Goal: Transaction & Acquisition: Purchase product/service

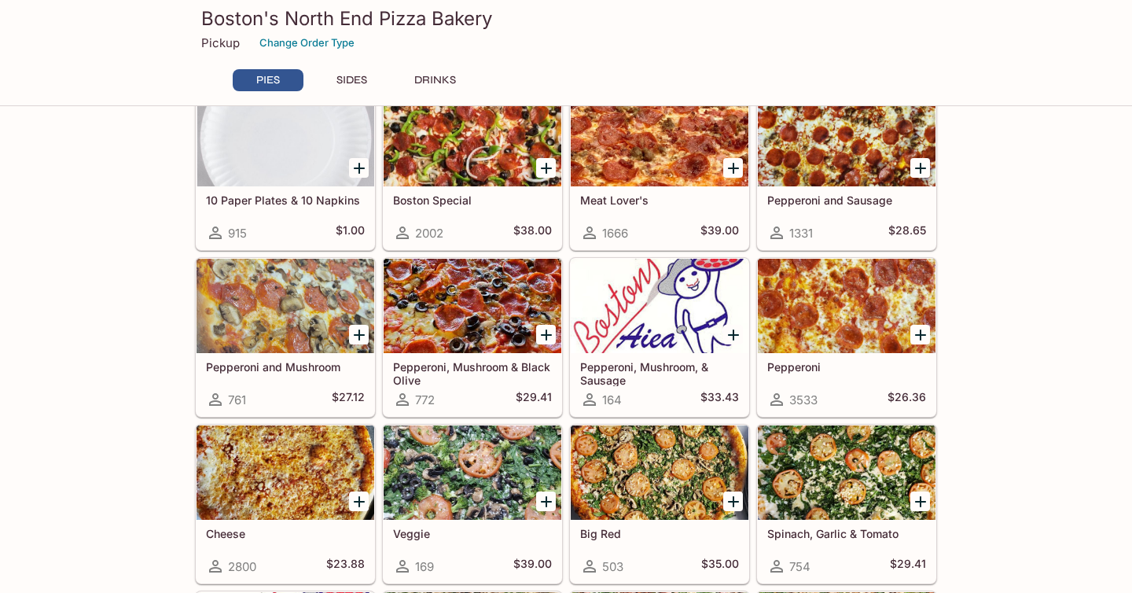
scroll to position [81, 0]
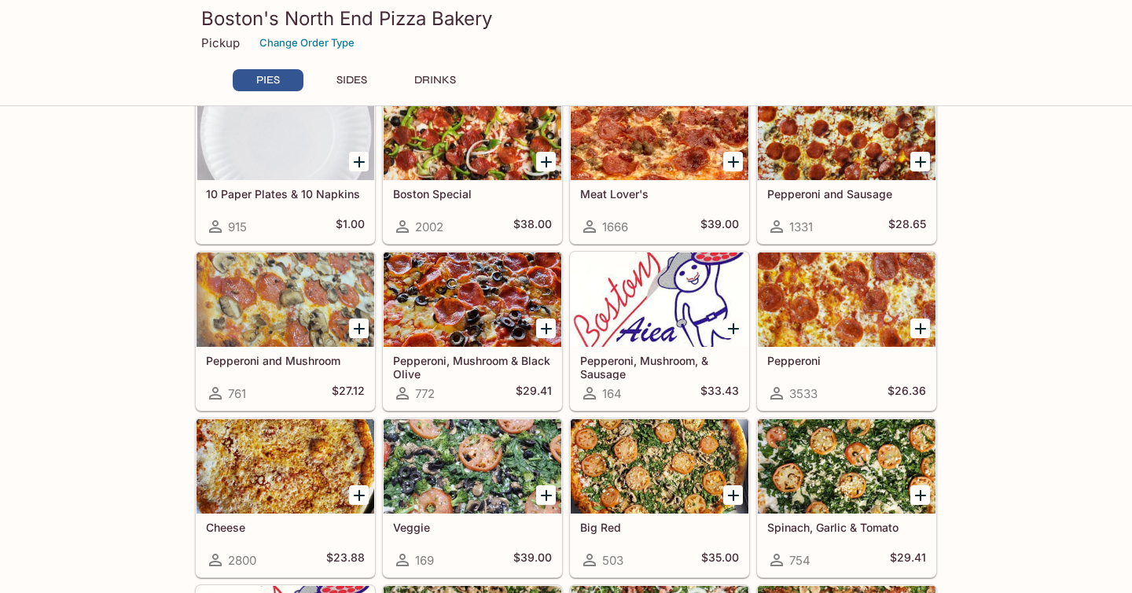
click at [292, 314] on div at bounding box center [285, 299] width 178 height 94
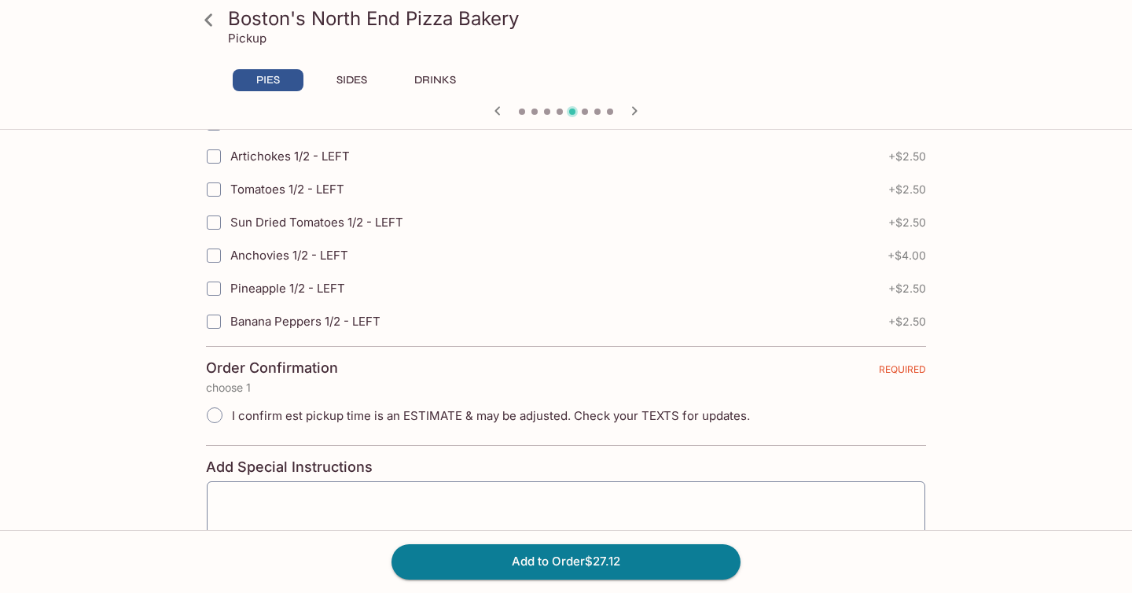
scroll to position [3580, 0]
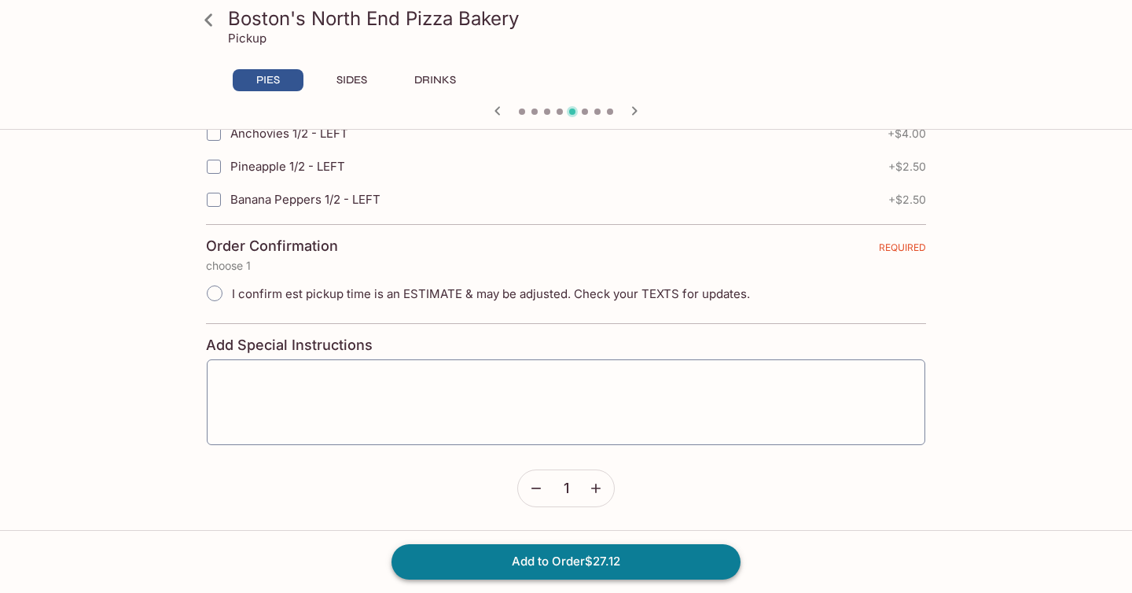
click at [450, 574] on button "Add to Order $27.12" at bounding box center [565, 561] width 349 height 35
click at [303, 288] on span "I confirm est pickup time is an ESTIMATE & may be adjusted. Check your TEXTS fo…" at bounding box center [491, 293] width 518 height 15
click at [212, 292] on input "I confirm est pickup time is an ESTIMATE & may be adjusted. Check your TEXTS fo…" at bounding box center [214, 293] width 33 height 33
click at [226, 287] on input "I confirm est pickup time is an ESTIMATE & may be adjusted. Check your TEXTS fo…" at bounding box center [214, 293] width 33 height 33
radio input "true"
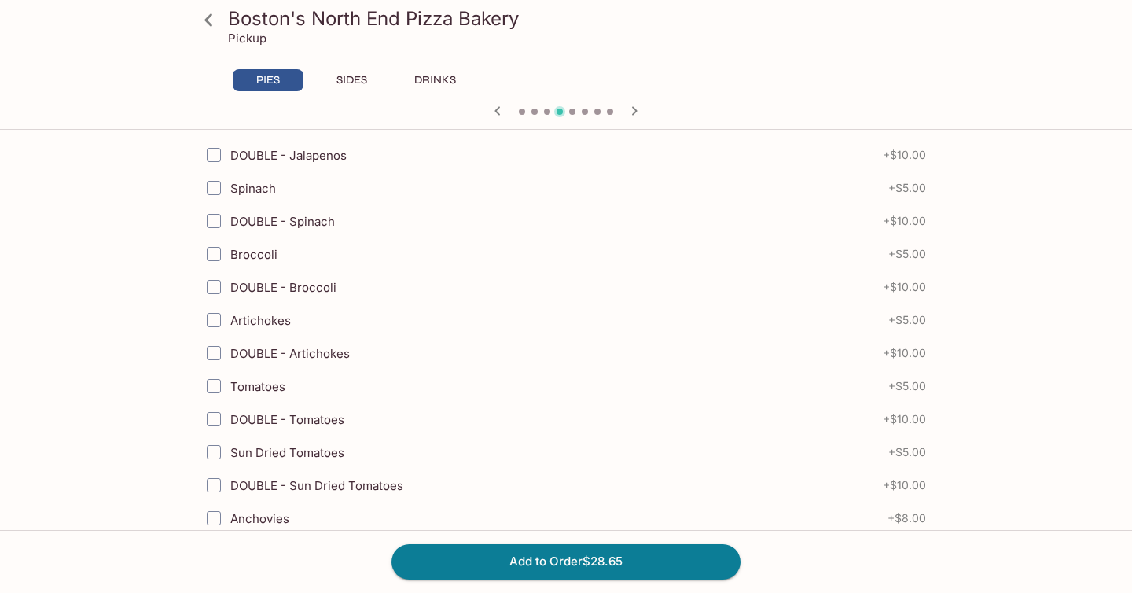
scroll to position [0, 0]
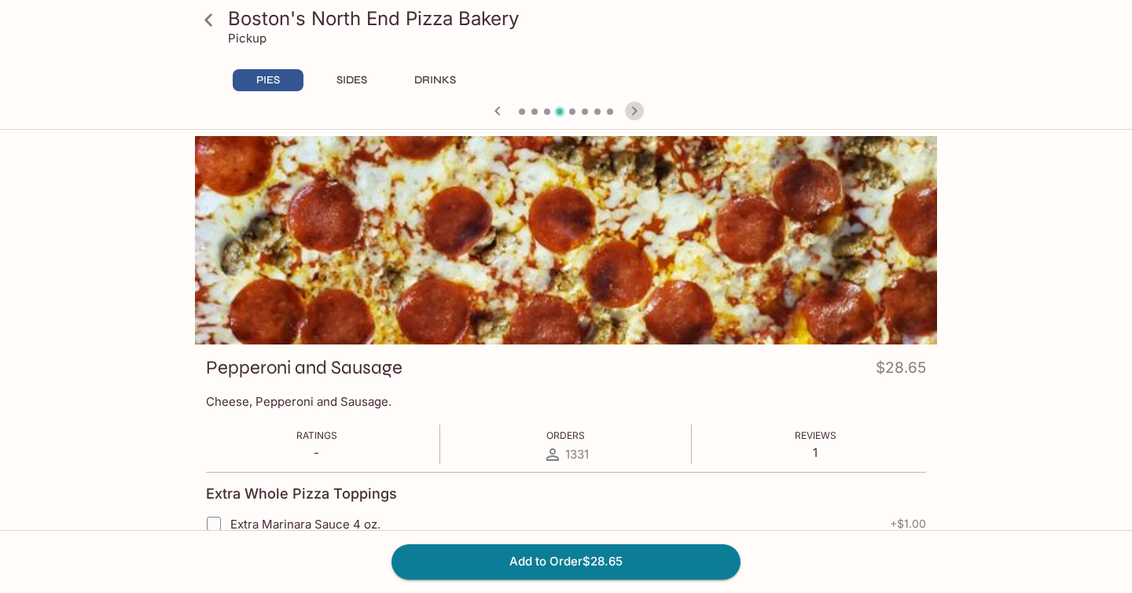
click at [636, 108] on icon "button" at bounding box center [634, 110] width 19 height 19
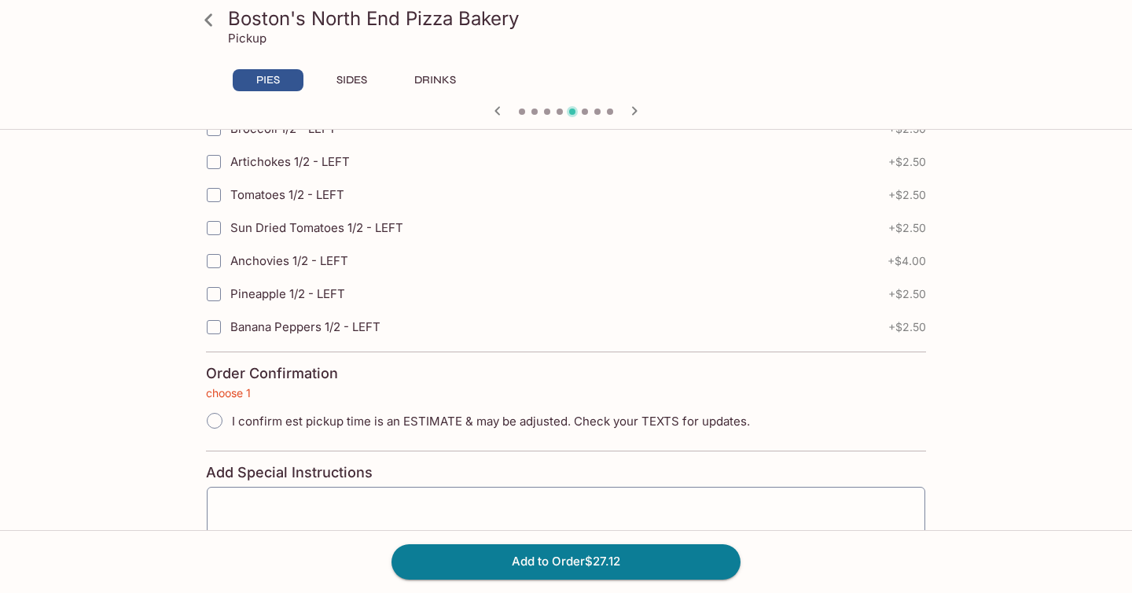
scroll to position [3455, 0]
click at [217, 422] on input "I confirm est pickup time is an ESTIMATE & may be adjusted. Check your TEXTS fo…" at bounding box center [214, 418] width 33 height 33
radio input "true"
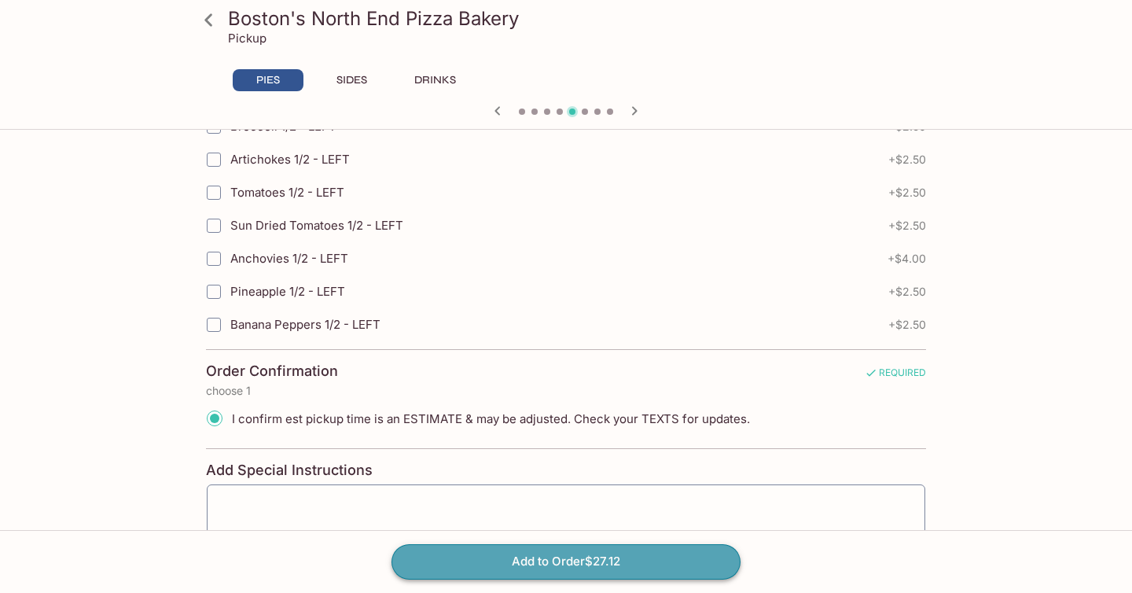
click at [450, 560] on button "Add to Order $27.12" at bounding box center [565, 561] width 349 height 35
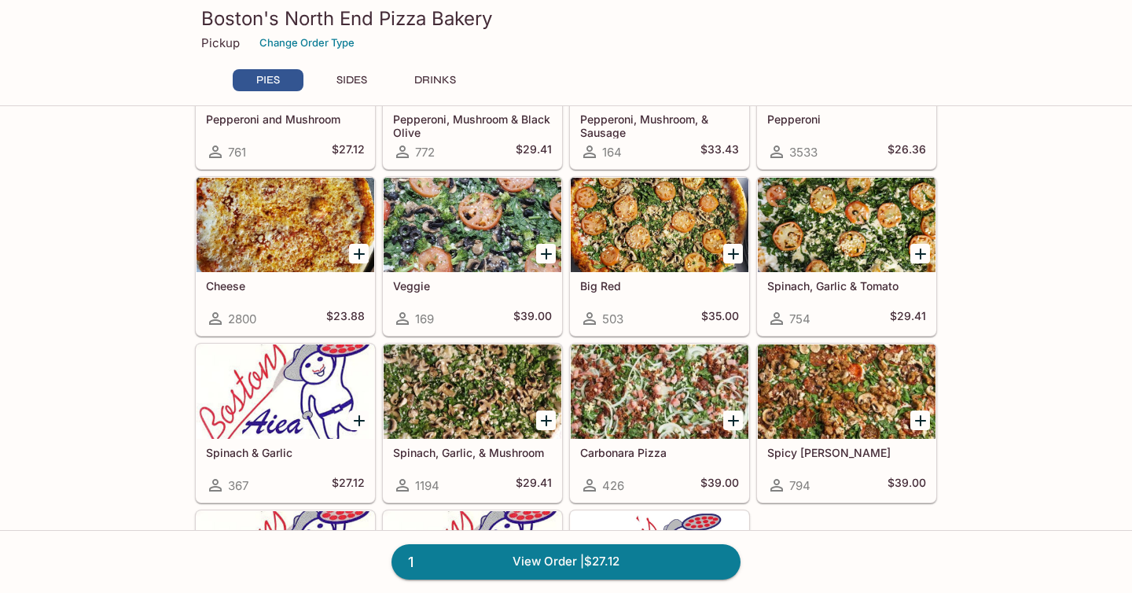
scroll to position [303, 0]
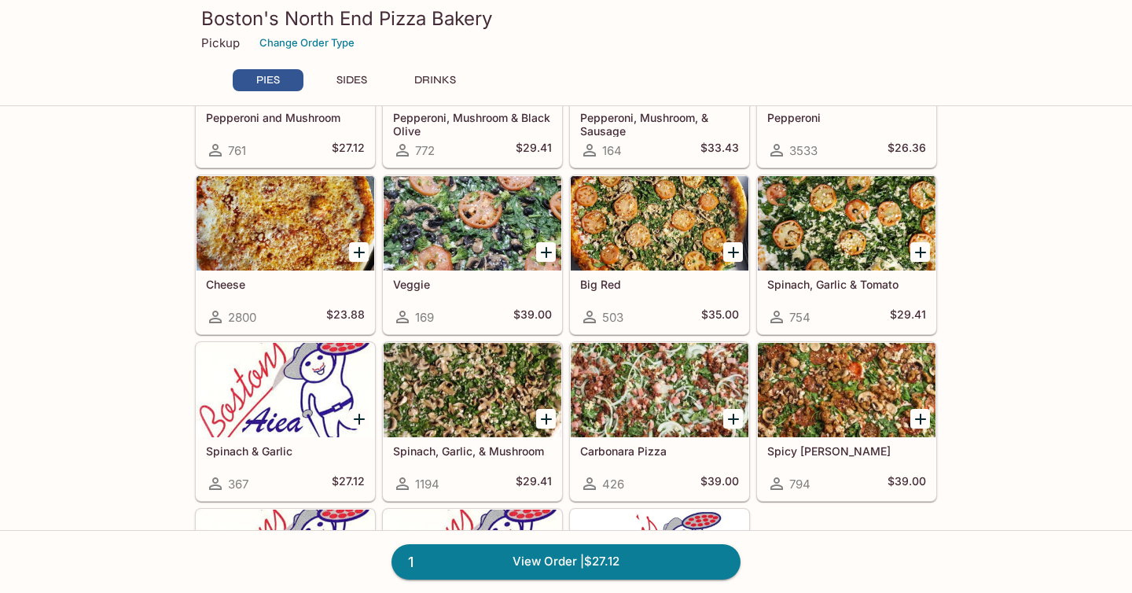
scroll to position [332, 0]
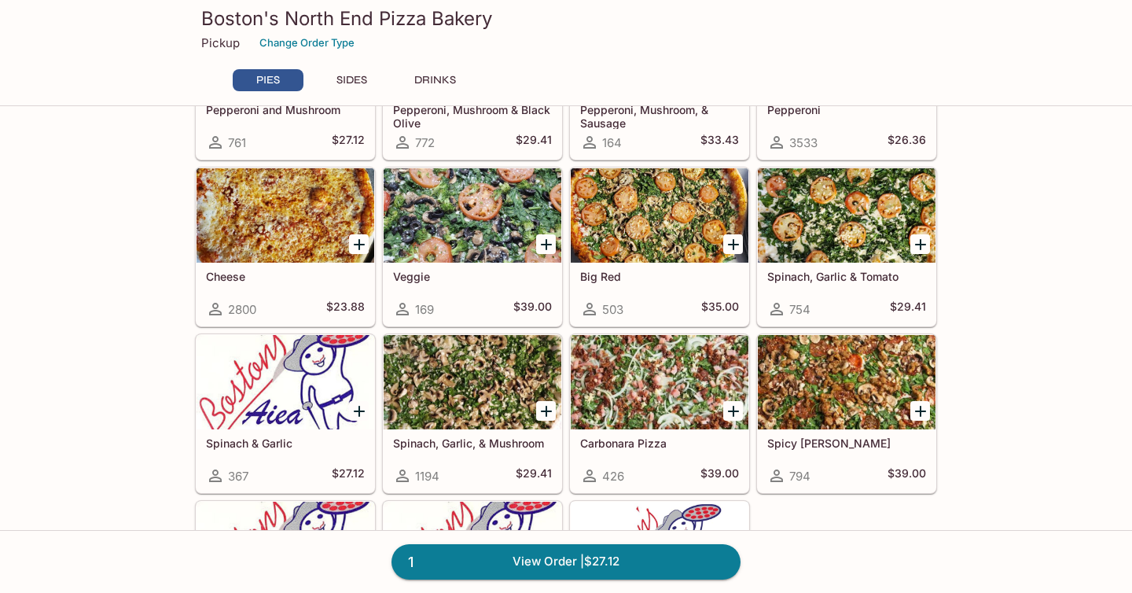
click at [833, 192] on div at bounding box center [847, 215] width 178 height 94
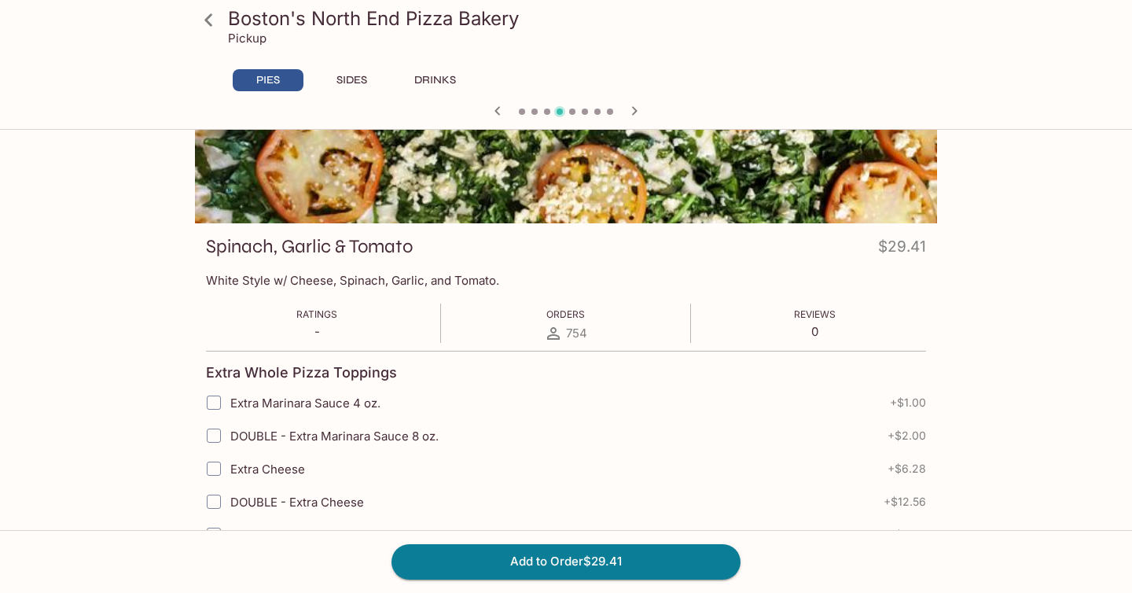
scroll to position [122, 0]
click at [207, 23] on icon at bounding box center [208, 19] width 8 height 13
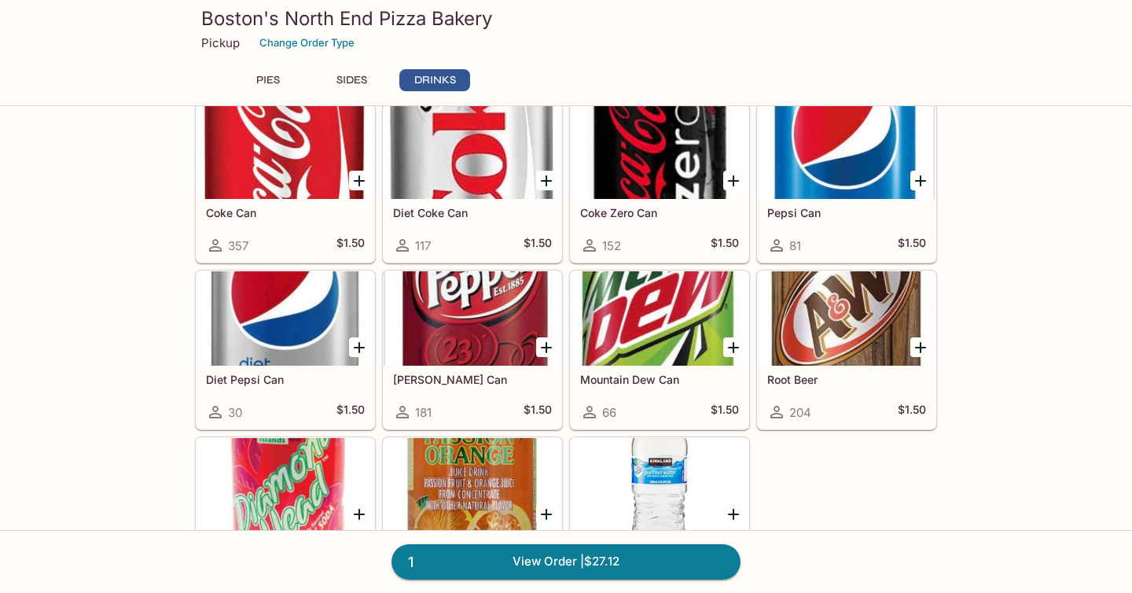
scroll to position [1180, 0]
